Goal: Information Seeking & Learning: Learn about a topic

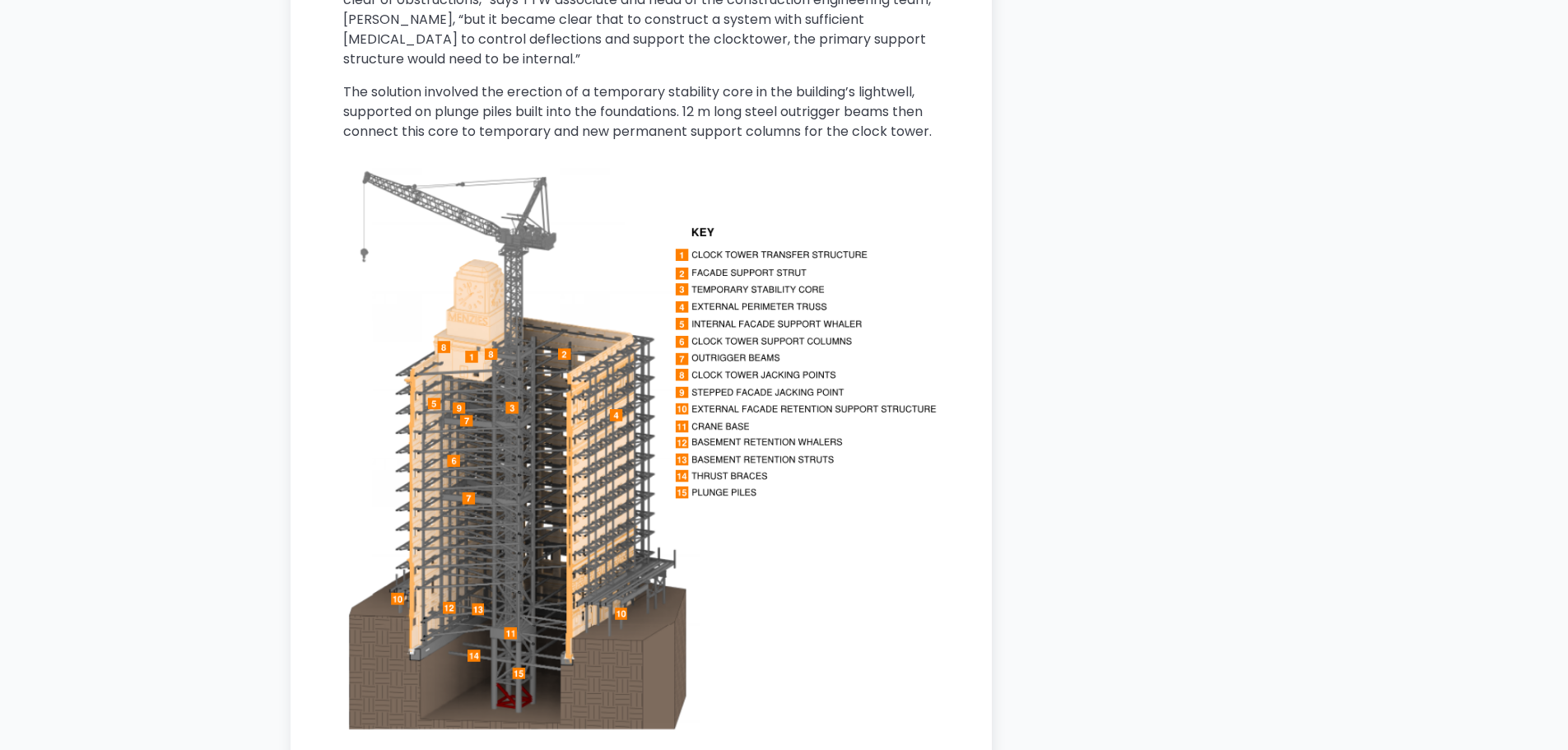
scroll to position [4060, 0]
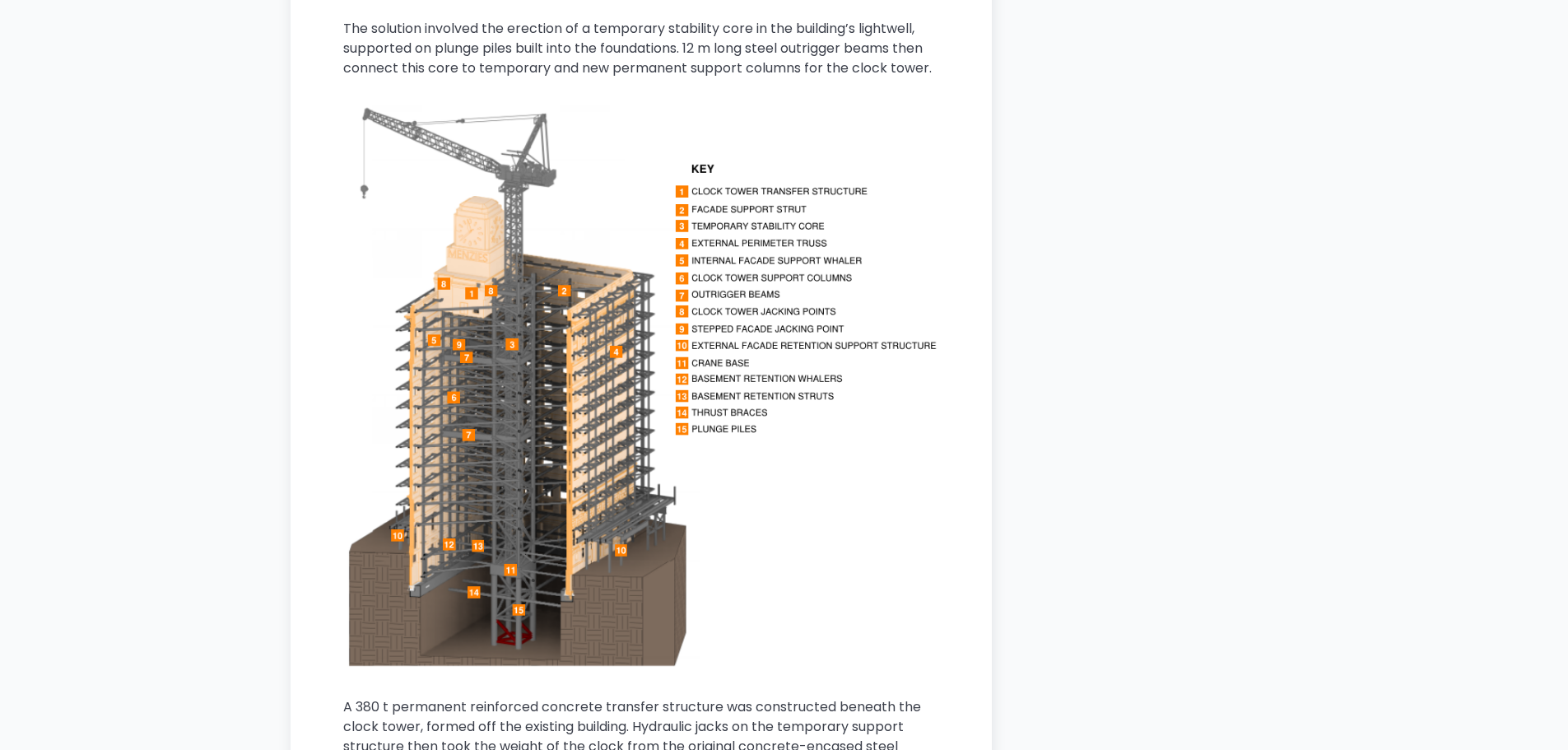
drag, startPoint x: 721, startPoint y: 278, endPoint x: 1101, endPoint y: 232, distance: 382.8
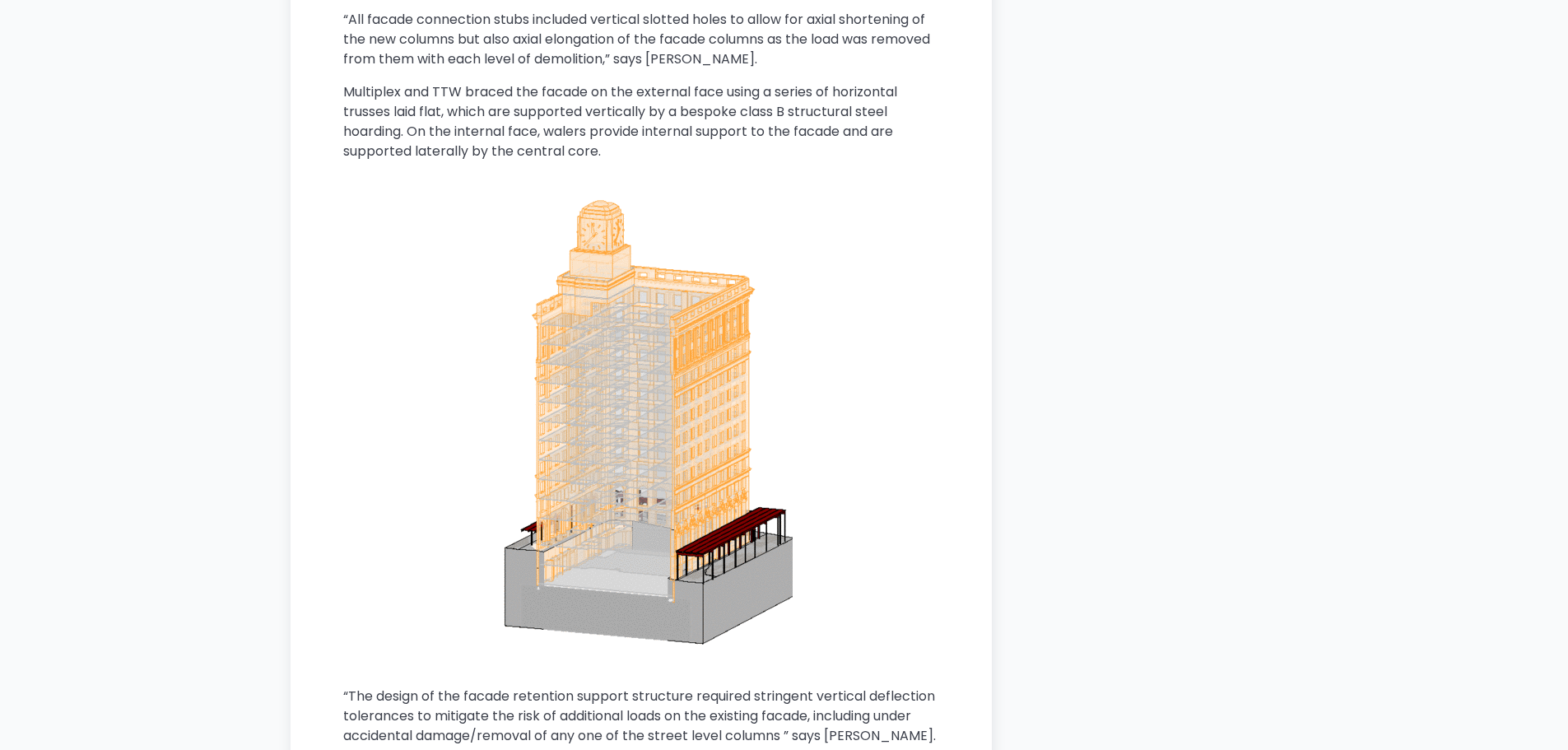
scroll to position [6228, 0]
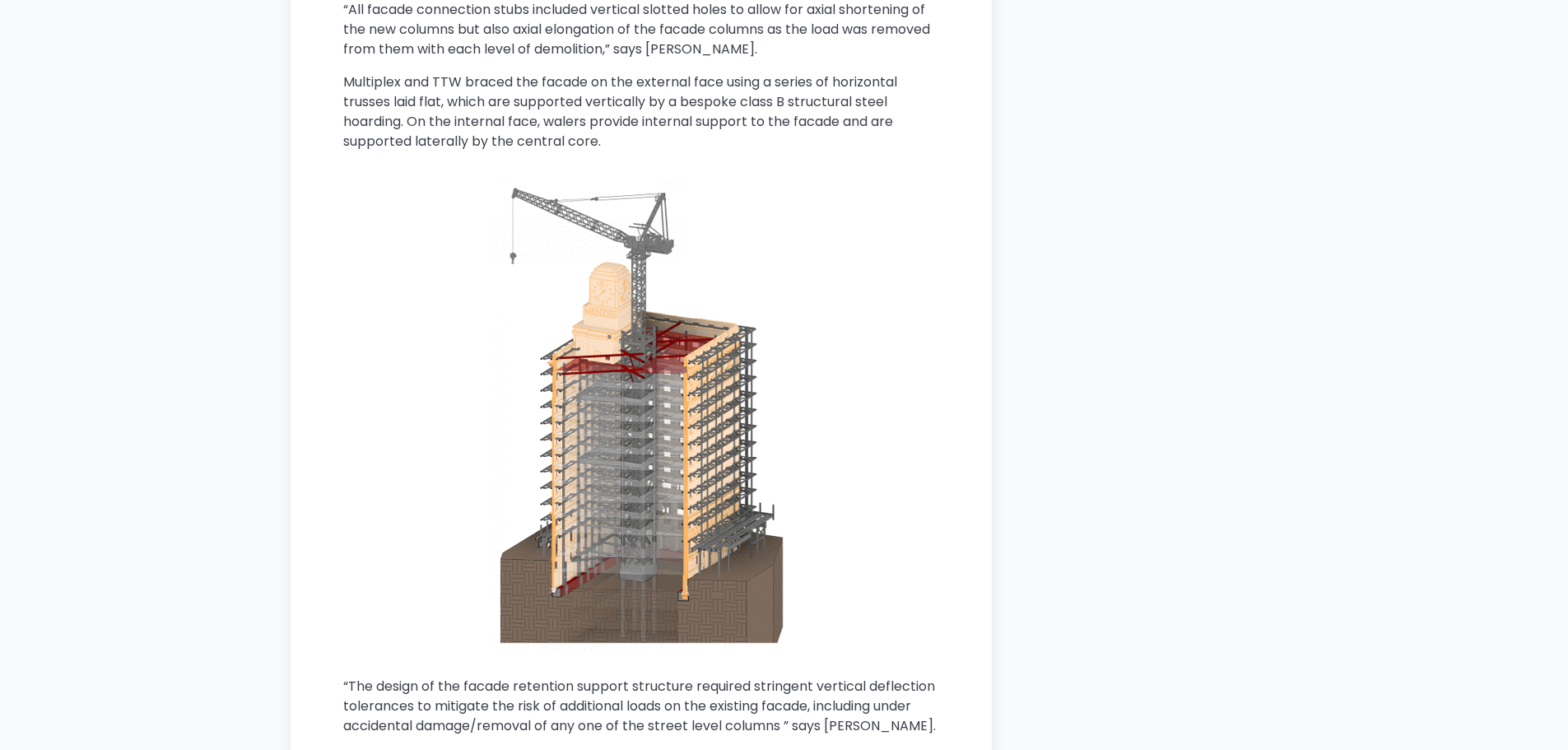
click at [642, 353] on img at bounding box center [641, 413] width 303 height 472
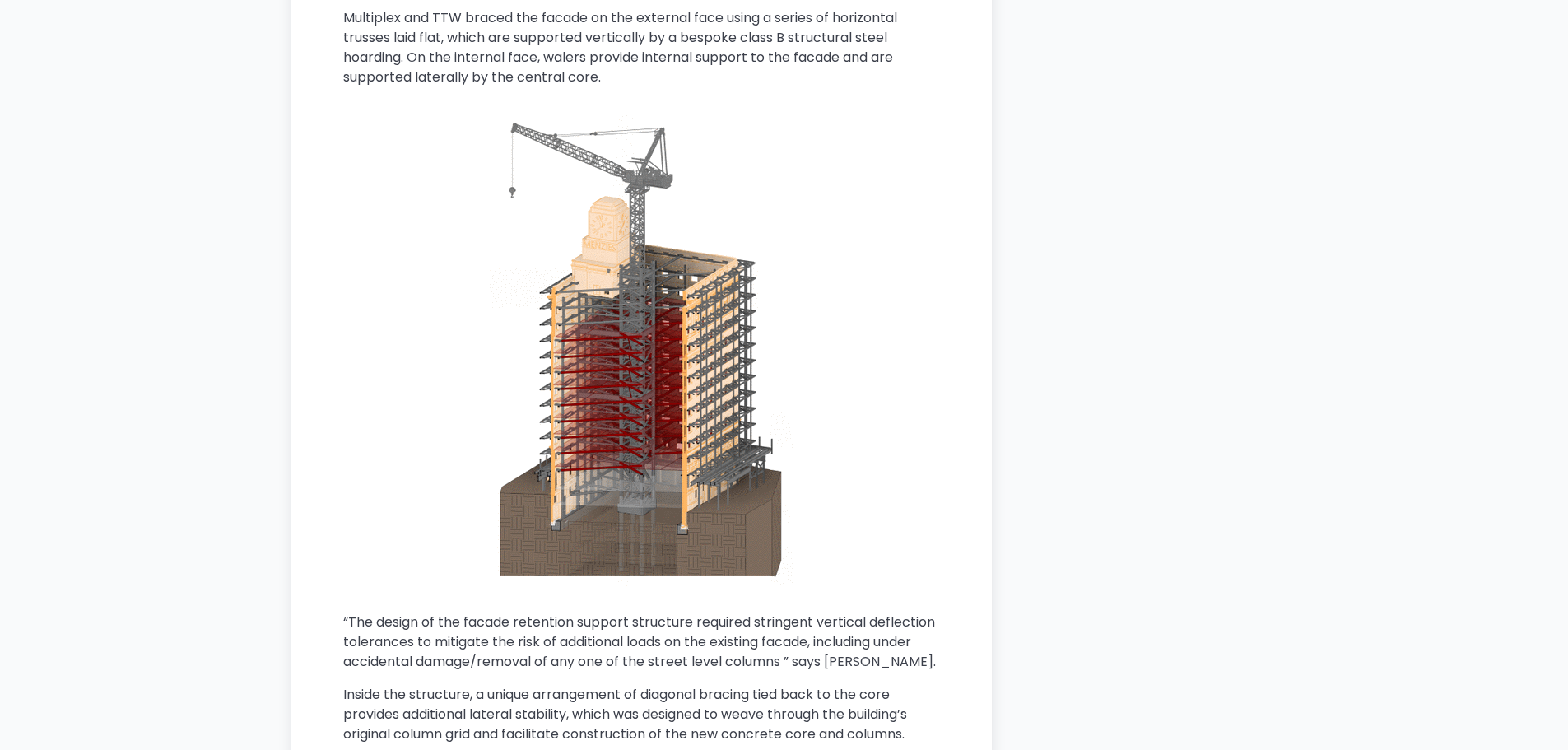
scroll to position [6282, 0]
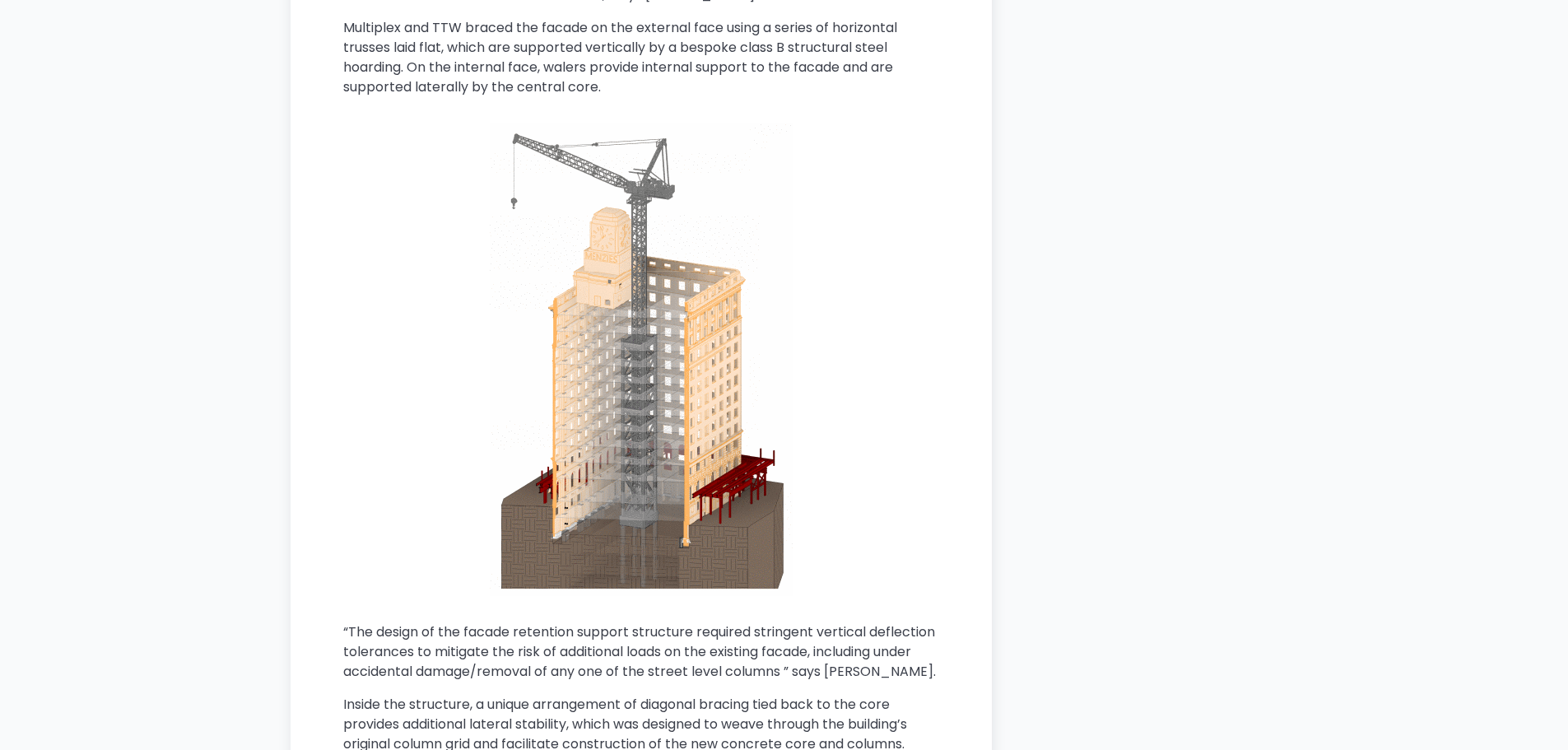
drag, startPoint x: 855, startPoint y: 290, endPoint x: 919, endPoint y: 204, distance: 107.2
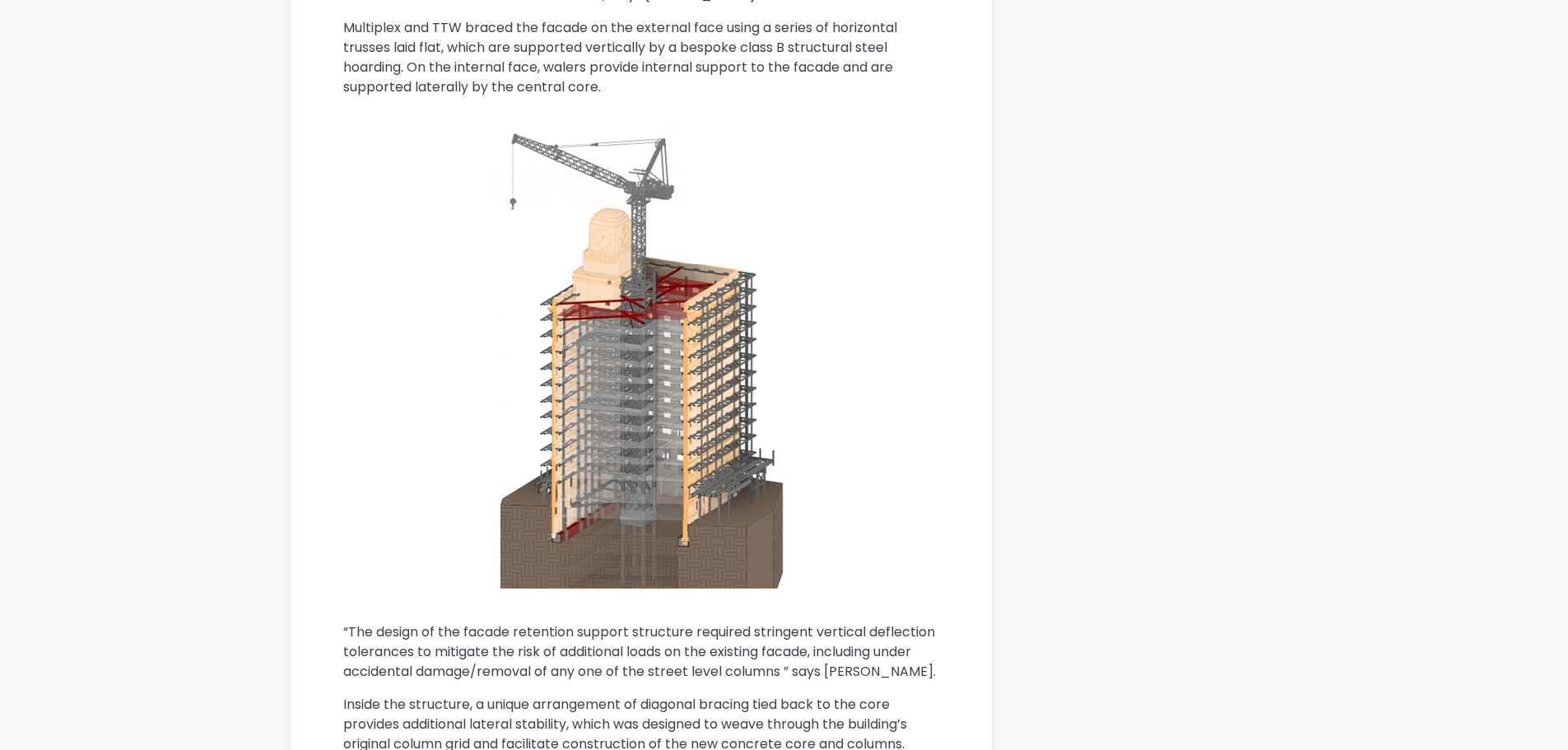
click at [919, 204] on figure at bounding box center [641, 359] width 596 height 472
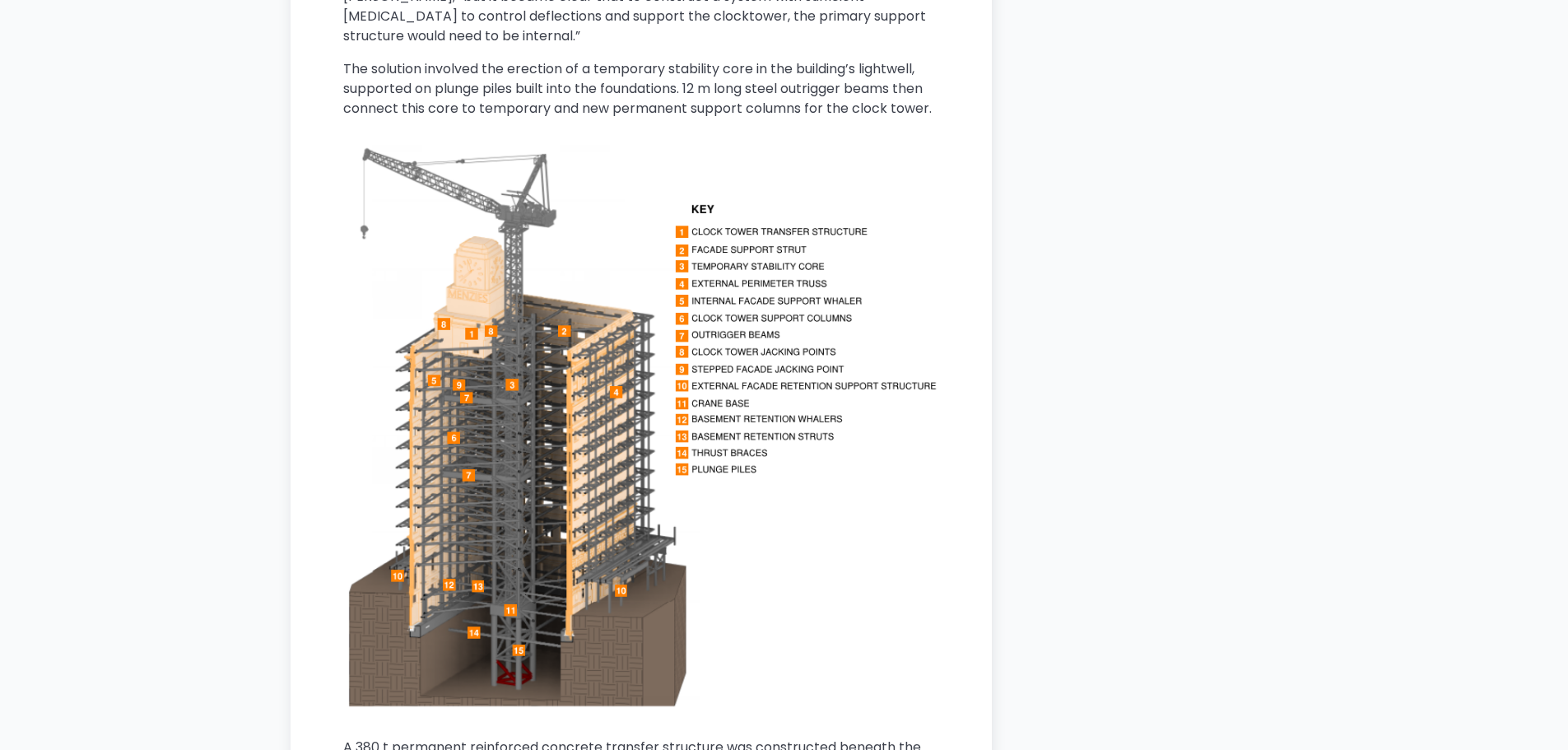
scroll to position [4031, 0]
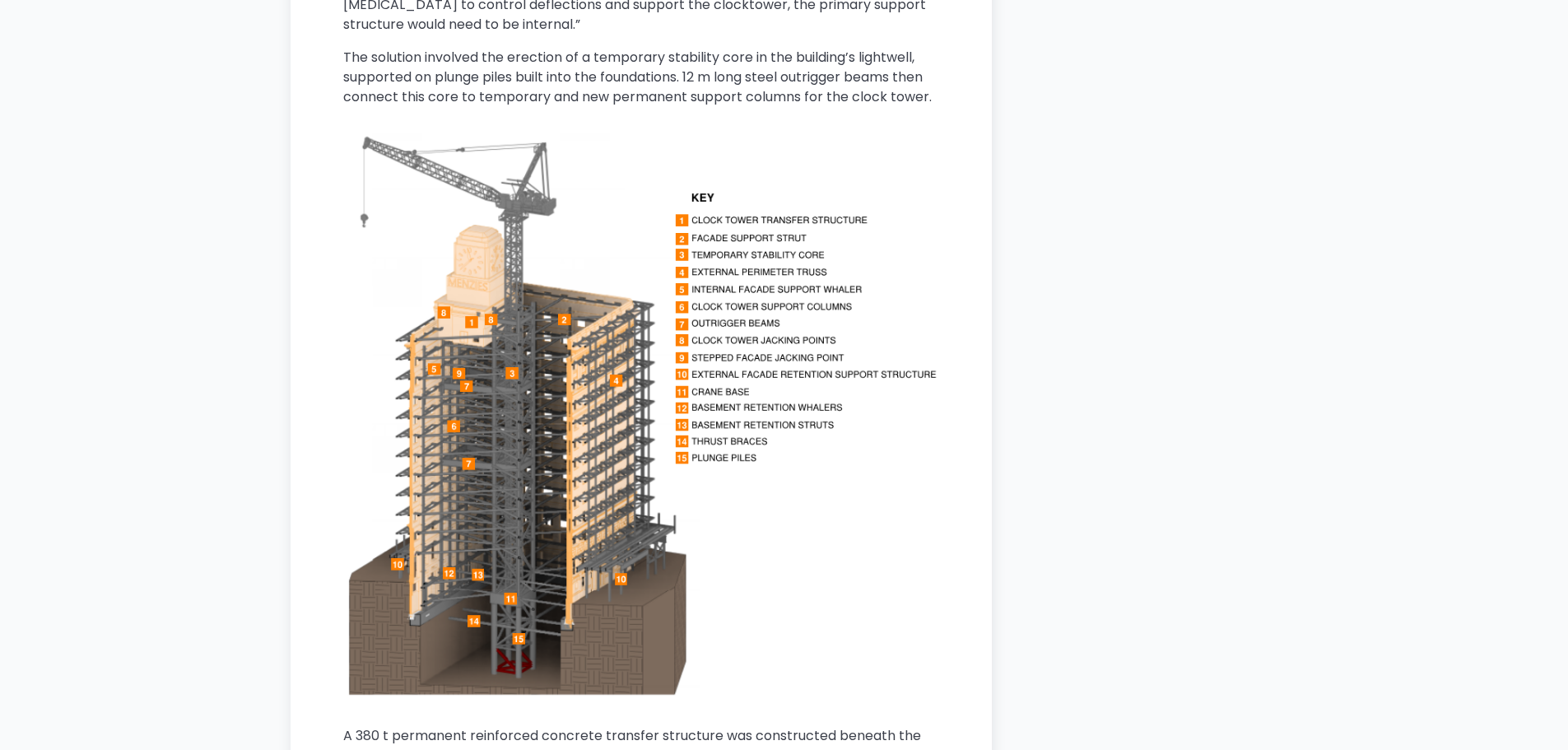
drag, startPoint x: 1091, startPoint y: 233, endPoint x: 1030, endPoint y: 297, distance: 88.4
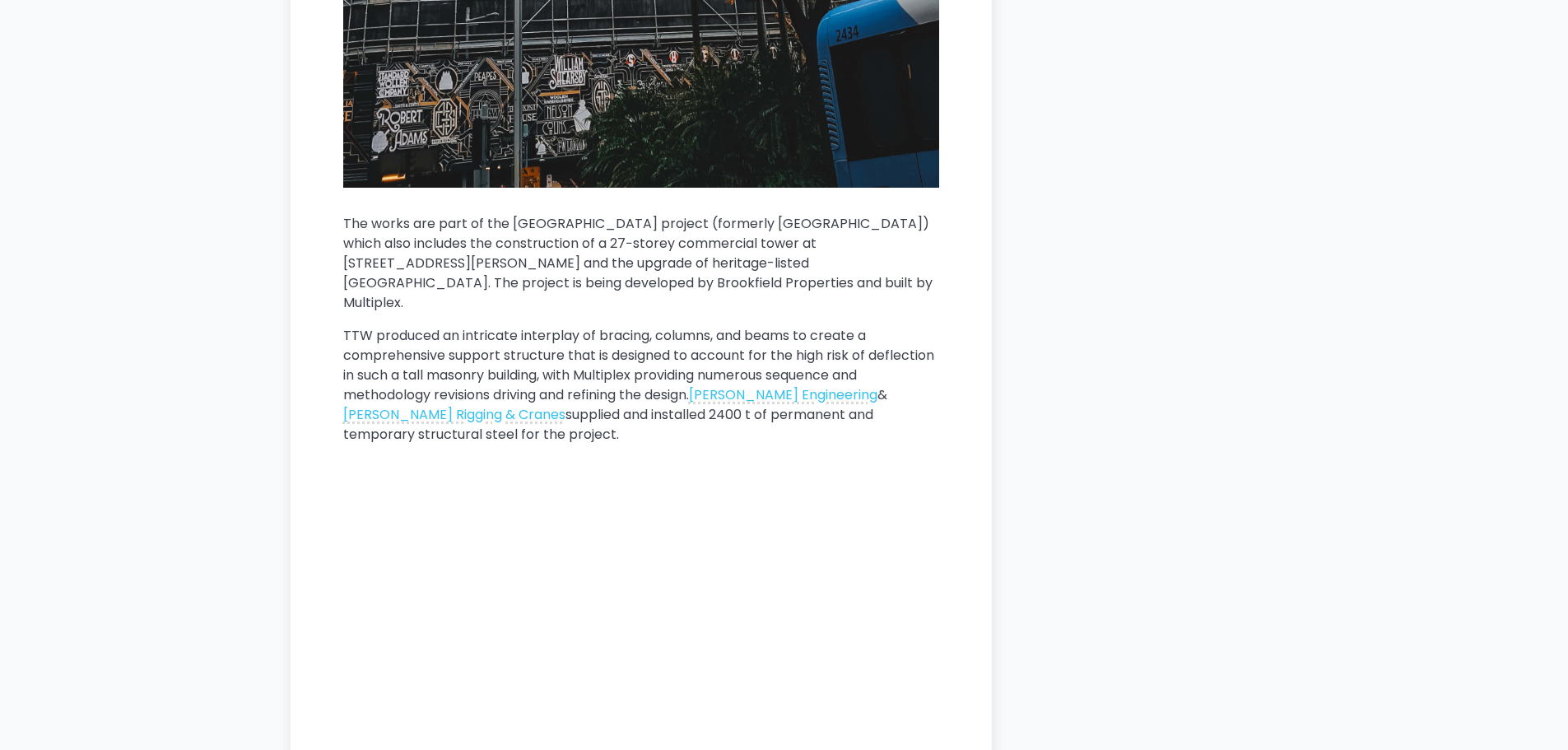
scroll to position [3675, 0]
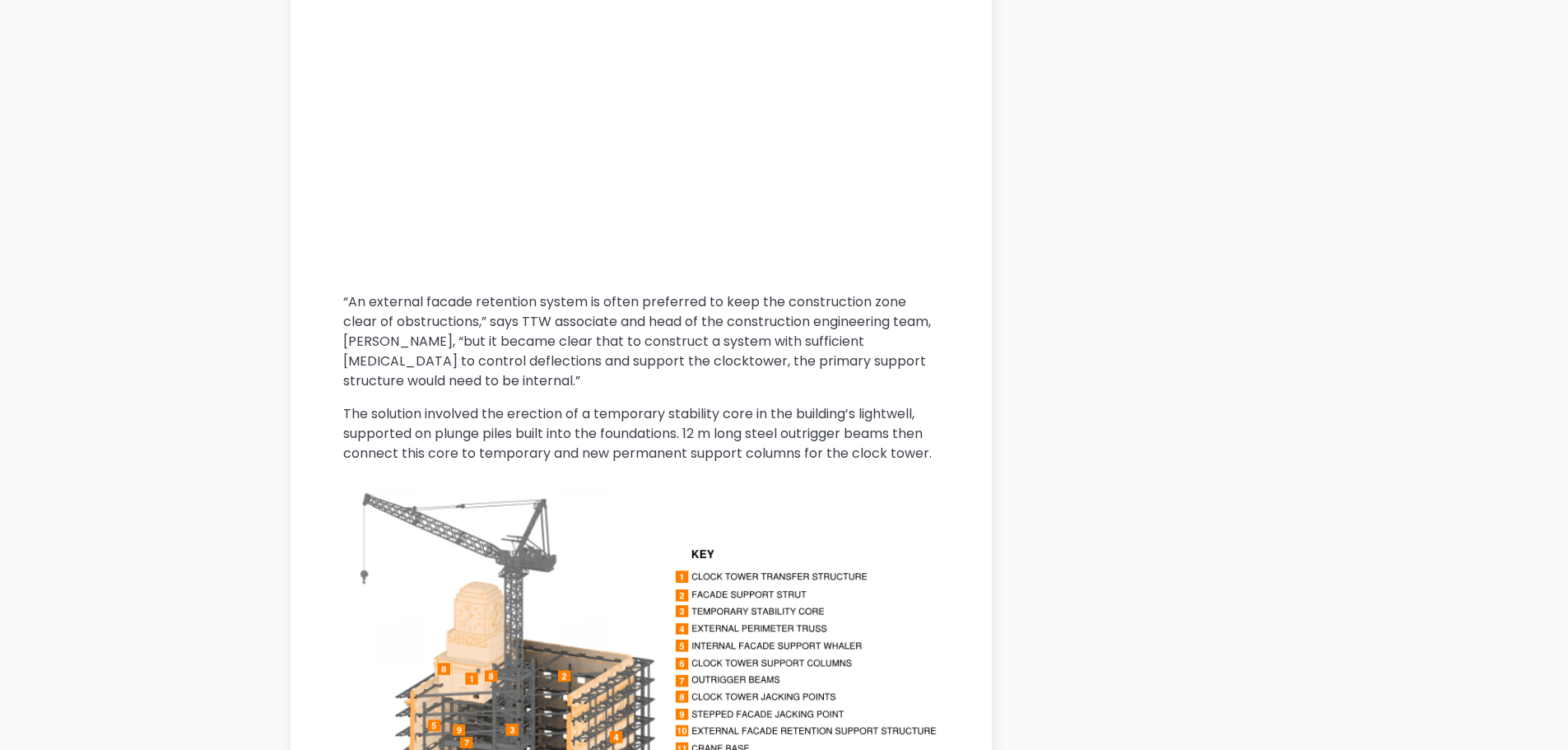
click at [844, 404] on p "The solution involved the erection of a temporary stability core in the buildin…" at bounding box center [641, 433] width 596 height 59
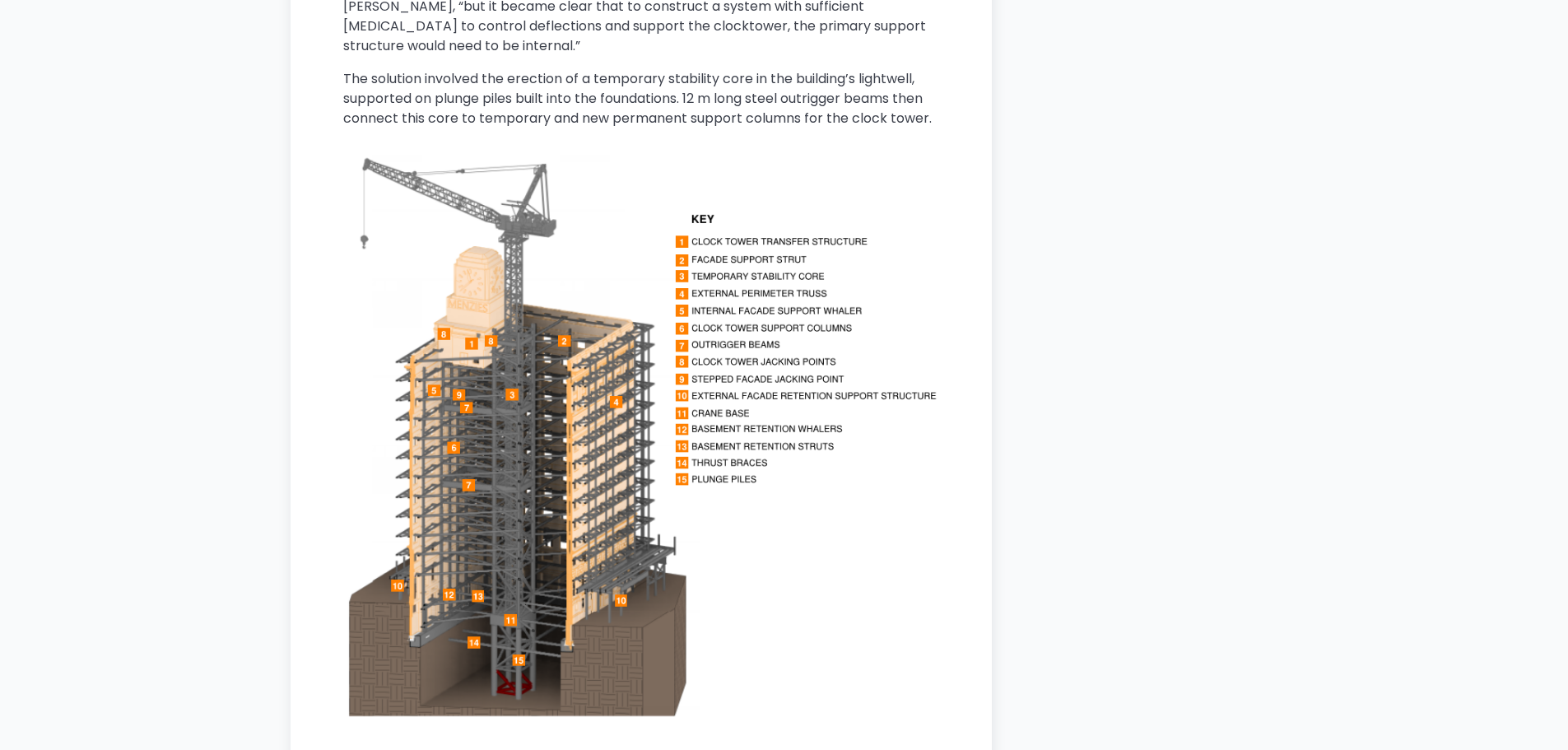
scroll to position [4004, 0]
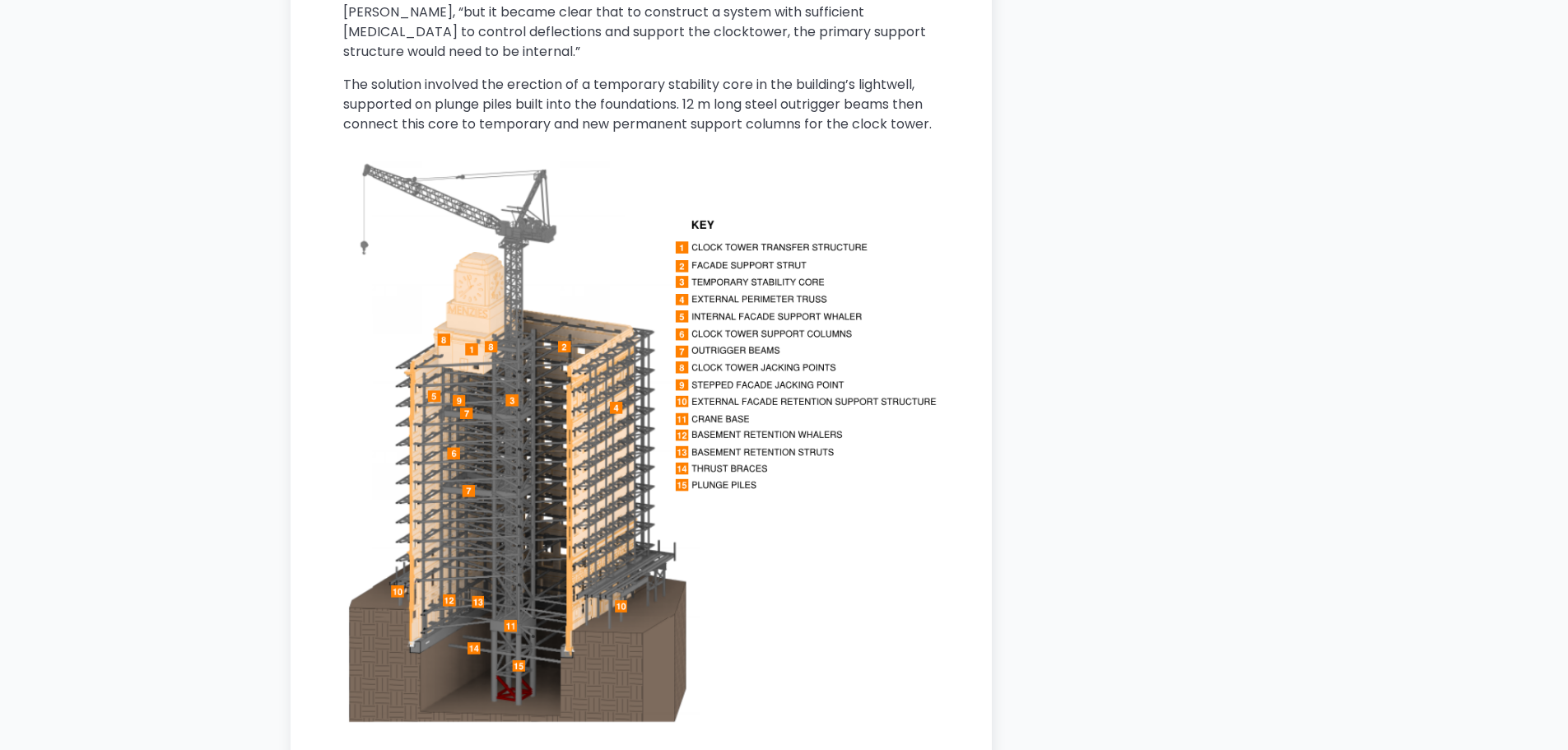
drag, startPoint x: 1139, startPoint y: 153, endPoint x: 1052, endPoint y: 147, distance: 87.2
